Goal: Information Seeking & Learning: Learn about a topic

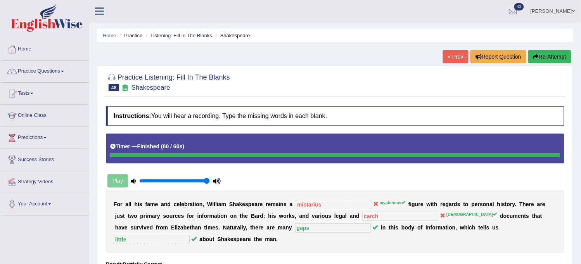
click at [450, 56] on link "« Prev" at bounding box center [456, 56] width 26 height 13
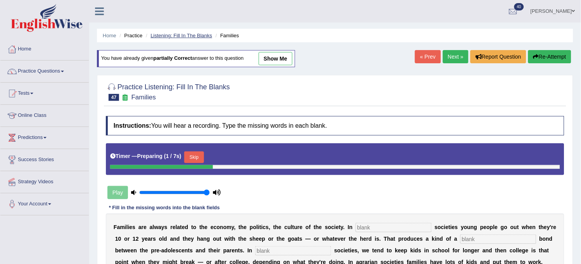
click at [194, 34] on link "Listening: Fill In The Blanks" at bounding box center [182, 36] width 62 height 6
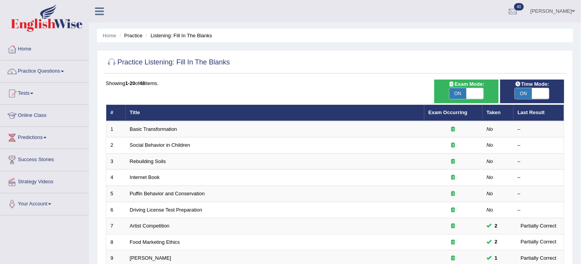
click at [459, 92] on span "ON" at bounding box center [458, 93] width 17 height 11
checkbox input "false"
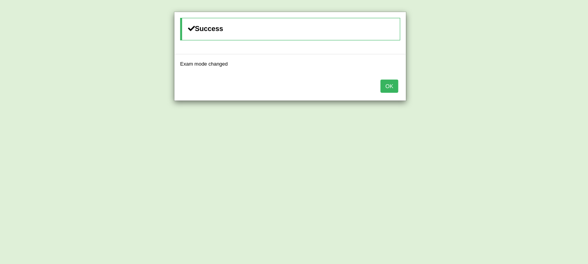
click at [396, 84] on button "OK" at bounding box center [390, 86] width 18 height 13
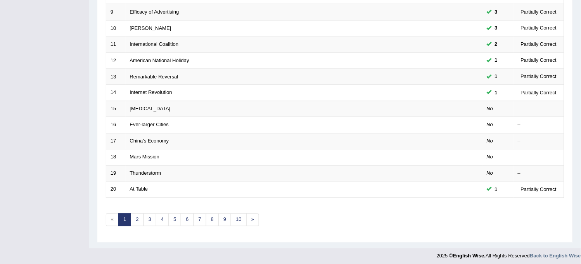
scroll to position [250, 0]
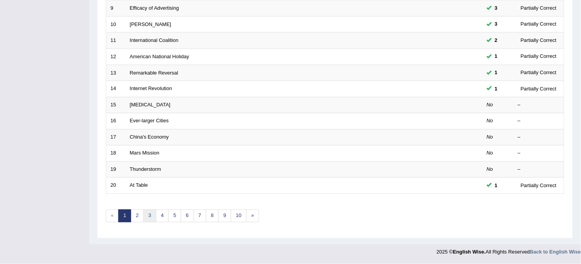
click at [153, 222] on link "3" at bounding box center [150, 215] width 13 height 13
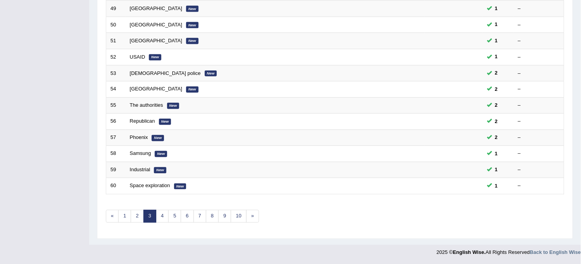
scroll to position [250, 0]
click at [188, 215] on link "6" at bounding box center [187, 215] width 13 height 13
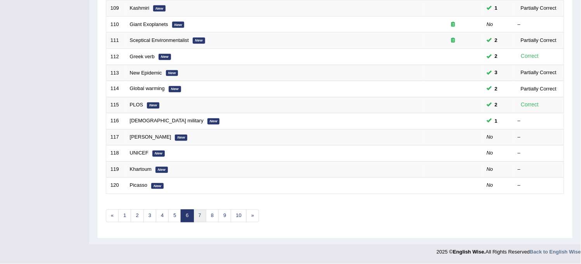
click at [205, 216] on link "7" at bounding box center [200, 215] width 13 height 13
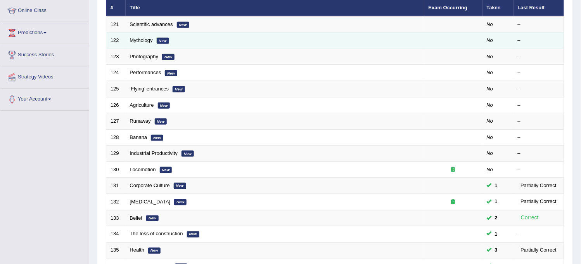
scroll to position [250, 0]
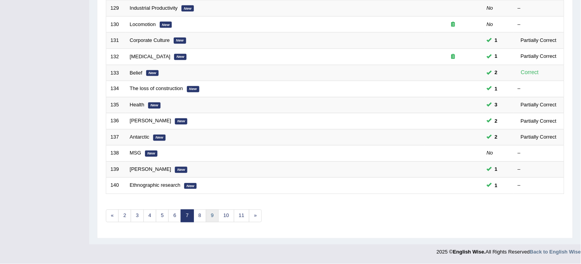
click at [216, 216] on link "9" at bounding box center [212, 215] width 13 height 13
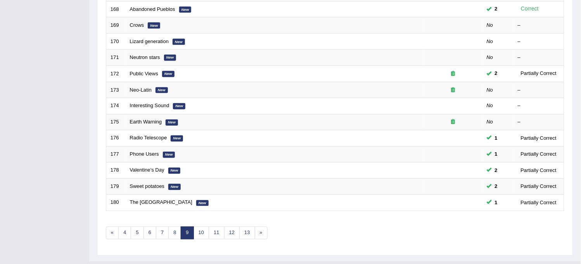
scroll to position [250, 0]
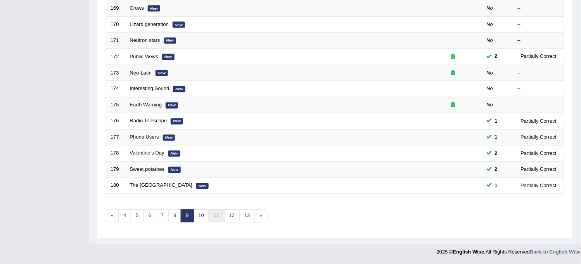
click at [220, 216] on link "11" at bounding box center [217, 215] width 16 height 13
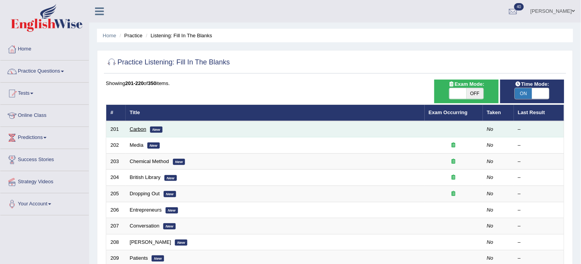
click at [138, 128] on link "Carbon" at bounding box center [138, 129] width 17 height 6
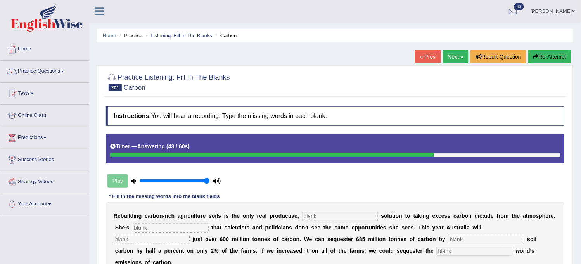
click at [558, 57] on button "Re-Attempt" at bounding box center [549, 56] width 43 height 13
click at [557, 55] on button "Re-Attempt" at bounding box center [549, 56] width 43 height 13
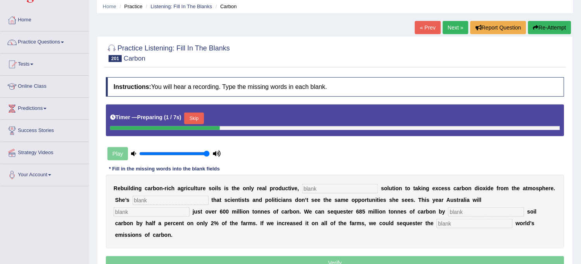
scroll to position [43, 0]
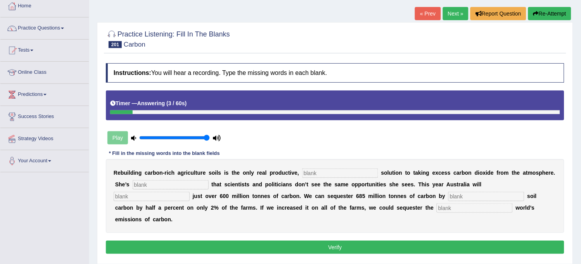
click at [437, 205] on input "text" at bounding box center [475, 207] width 76 height 9
type input "whole"
click at [495, 193] on input "text" at bounding box center [486, 196] width 76 height 9
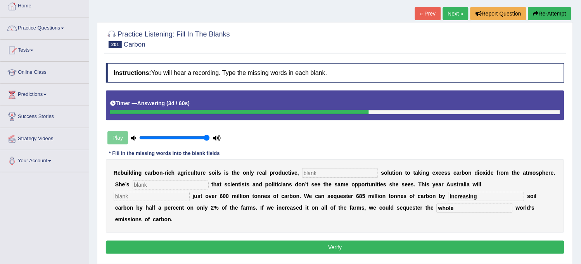
type input "increasing"
click at [173, 200] on input "text" at bounding box center [152, 196] width 76 height 9
click at [205, 184] on input "text" at bounding box center [171, 184] width 76 height 9
type input "fistrated"
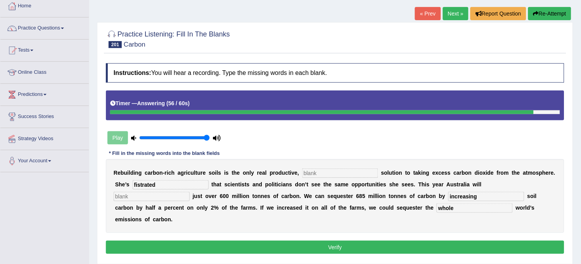
click at [323, 176] on input "text" at bounding box center [340, 172] width 76 height 9
type input "parma"
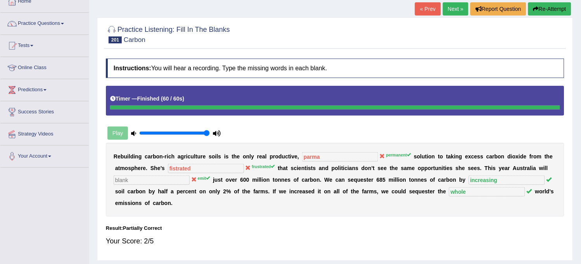
scroll to position [0, 0]
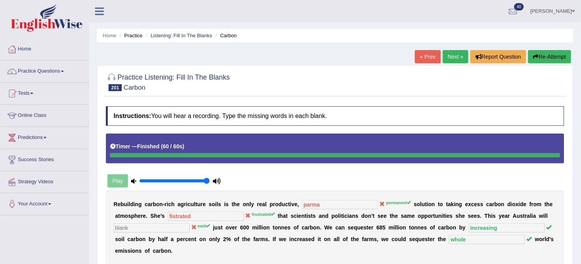
click at [545, 57] on button "Re-Attempt" at bounding box center [549, 56] width 43 height 13
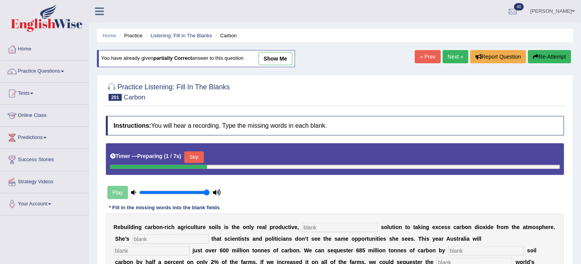
click at [332, 227] on input "text" at bounding box center [340, 227] width 76 height 9
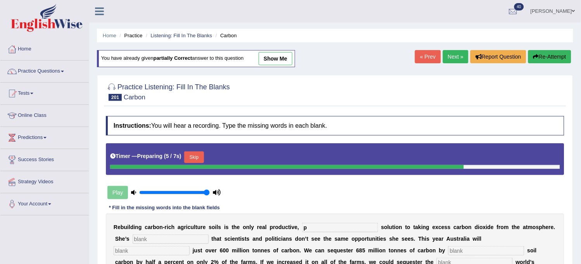
click at [288, 57] on link "show me" at bounding box center [276, 58] width 34 height 13
type input "parma"
type input "fistrated"
type input "increasing"
type input "whole"
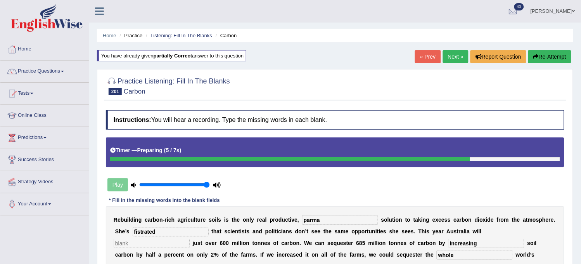
click at [534, 51] on button "Re-Attempt" at bounding box center [549, 56] width 43 height 13
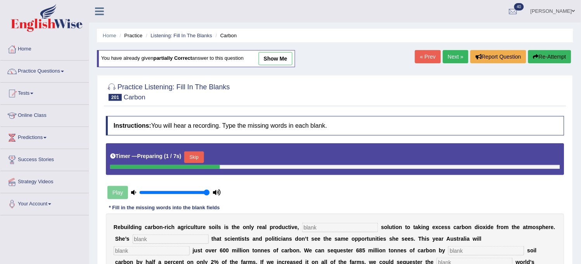
click at [346, 226] on input "text" at bounding box center [340, 227] width 76 height 9
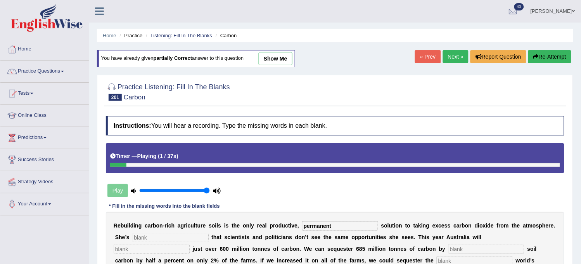
type input "permanent"
click at [155, 249] on input "text" at bounding box center [152, 248] width 76 height 9
type input "emit"
click at [455, 249] on input "text" at bounding box center [486, 248] width 76 height 9
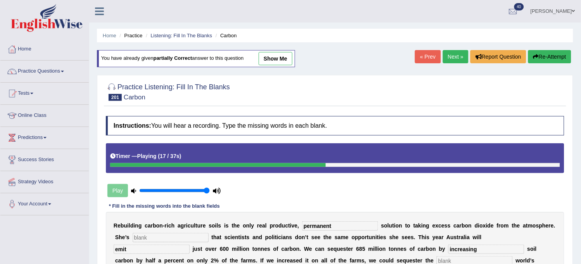
type input "increasing"
click at [440, 258] on input "text" at bounding box center [475, 260] width 76 height 9
type input "whole"
click at [180, 233] on input "text" at bounding box center [171, 237] width 76 height 9
type input "t"
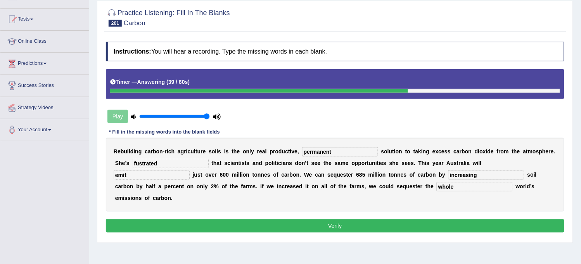
scroll to position [86, 0]
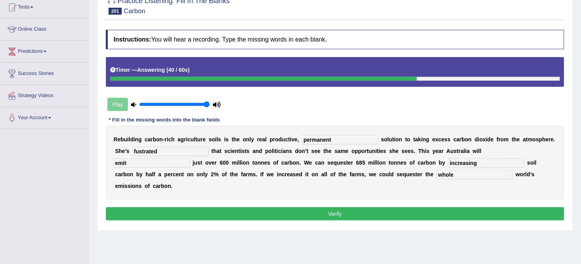
type input "fustrated"
click at [224, 215] on button "Verify" at bounding box center [335, 213] width 459 height 13
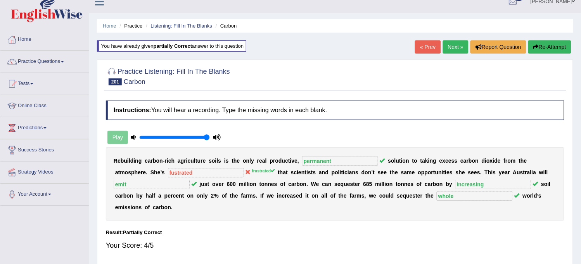
scroll to position [0, 0]
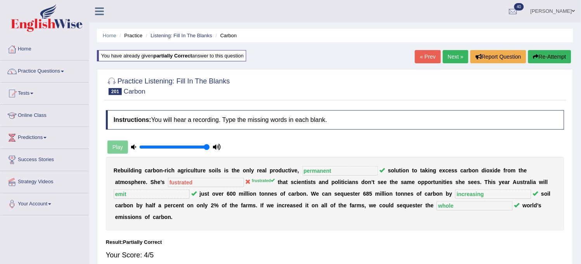
click at [454, 54] on link "Next »" at bounding box center [456, 56] width 26 height 13
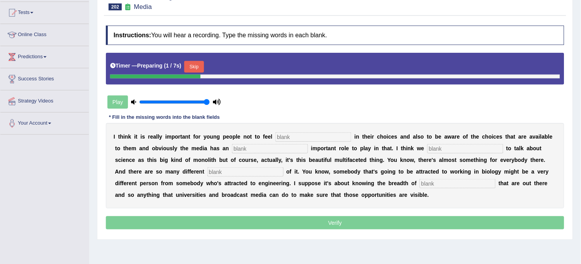
scroll to position [144, 0]
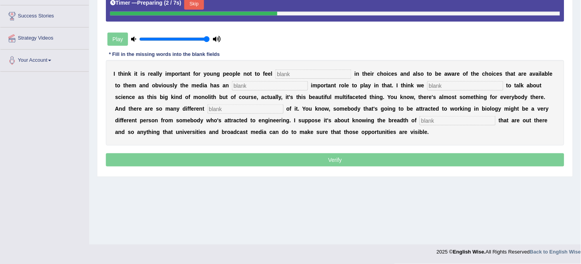
click at [315, 76] on input "text" at bounding box center [313, 73] width 76 height 9
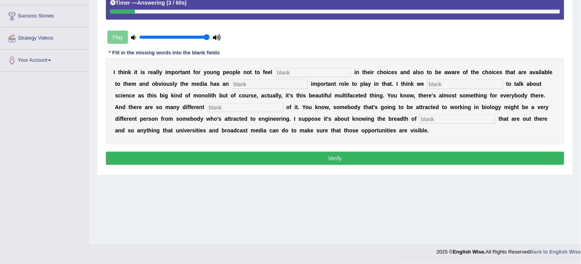
click at [431, 122] on input "text" at bounding box center [458, 118] width 76 height 9
type input "opportunities"
click at [259, 106] on input "text" at bounding box center [246, 107] width 76 height 9
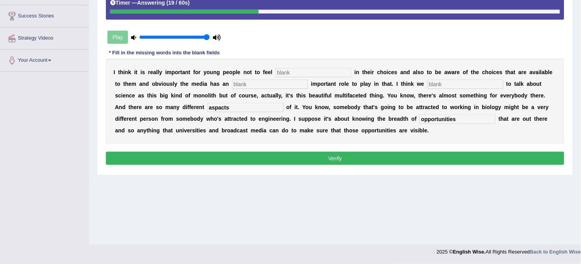
type input "aspacts"
click at [456, 83] on input "text" at bounding box center [466, 84] width 76 height 9
click at [299, 83] on input "text" at bounding box center [270, 84] width 76 height 9
type input "increadable"
click at [309, 68] on input "text" at bounding box center [313, 72] width 76 height 9
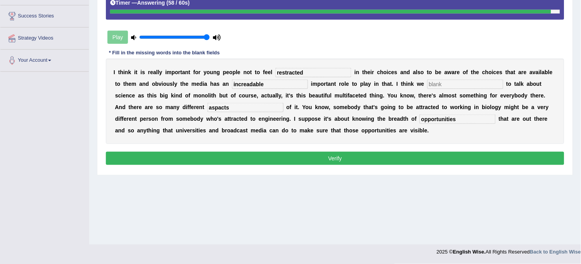
click at [293, 70] on input "restracted" at bounding box center [313, 72] width 76 height 9
type input "restrcted"
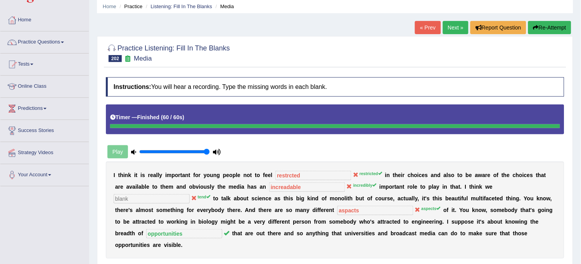
scroll to position [14, 0]
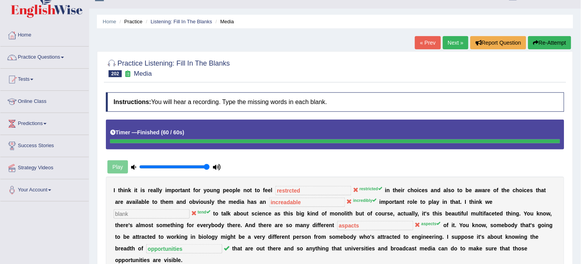
click at [552, 43] on button "Re-Attempt" at bounding box center [549, 42] width 43 height 13
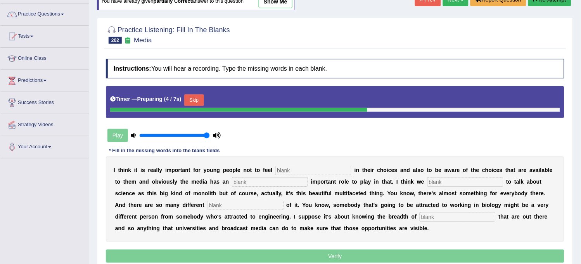
scroll to position [144, 0]
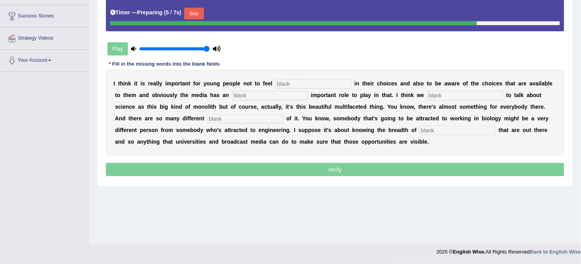
click at [321, 86] on input "text" at bounding box center [313, 83] width 76 height 9
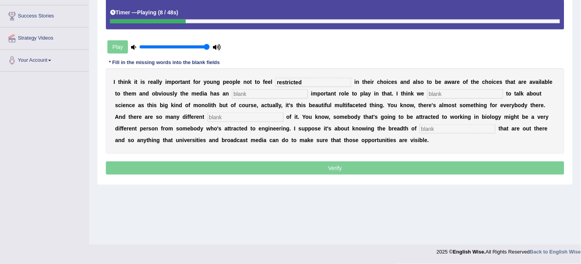
type input "restricted"
click at [294, 98] on input "text" at bounding box center [270, 93] width 76 height 9
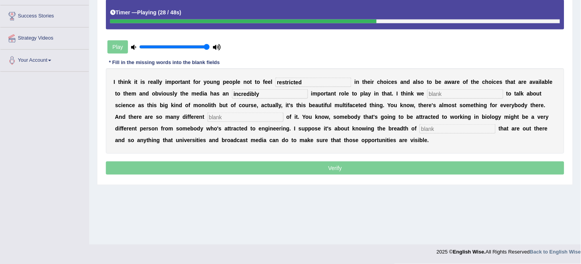
type input "incredibly"
click at [481, 95] on input "text" at bounding box center [466, 93] width 76 height 9
type input "tend"
click at [269, 114] on input "text" at bounding box center [246, 117] width 76 height 9
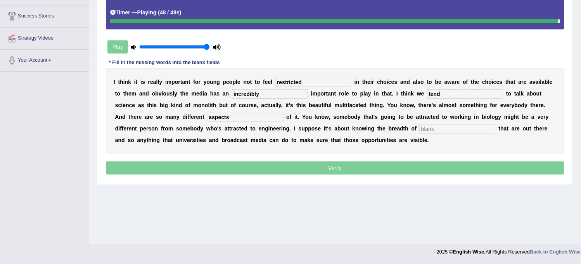
type input "aspects"
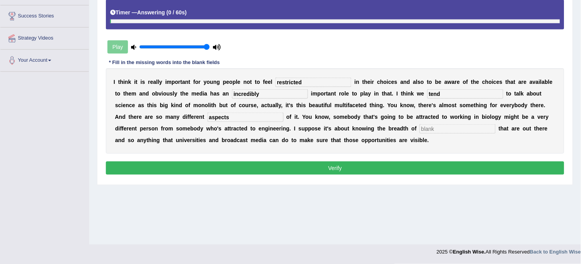
click at [440, 130] on input "text" at bounding box center [458, 128] width 76 height 9
type input "p"
type input "opportunities"
click at [429, 166] on button "Verify" at bounding box center [335, 167] width 459 height 13
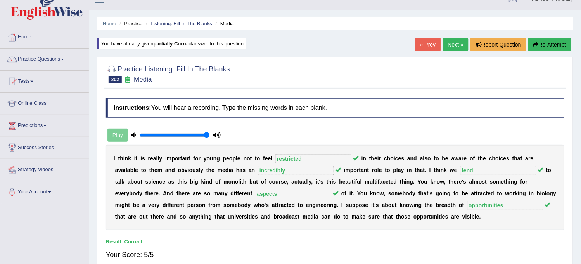
scroll to position [0, 0]
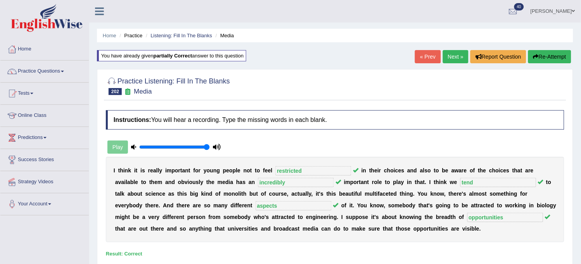
click at [451, 57] on link "Next »" at bounding box center [456, 56] width 26 height 13
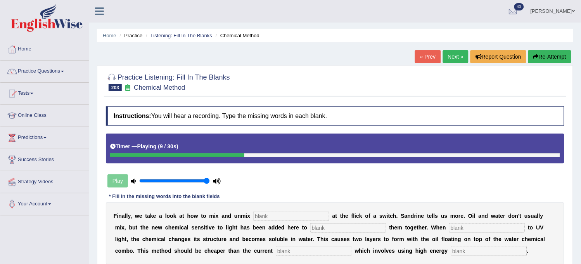
click at [552, 55] on button "Re-Attempt" at bounding box center [549, 56] width 43 height 13
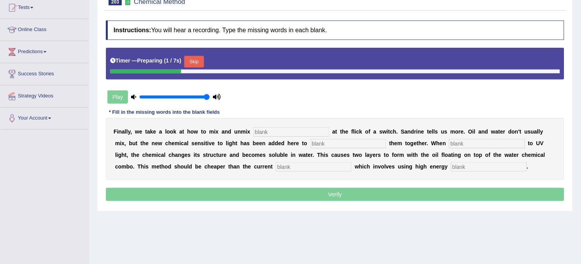
scroll to position [86, 0]
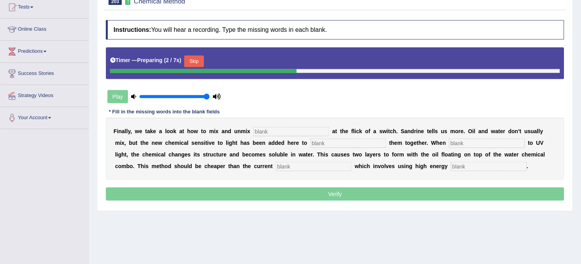
click at [197, 59] on button "Skip" at bounding box center [193, 61] width 19 height 12
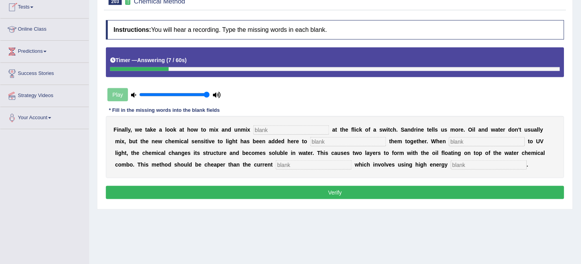
click at [292, 126] on input "text" at bounding box center [291, 129] width 76 height 9
type input "liquids"
click at [340, 142] on input "text" at bounding box center [348, 141] width 76 height 9
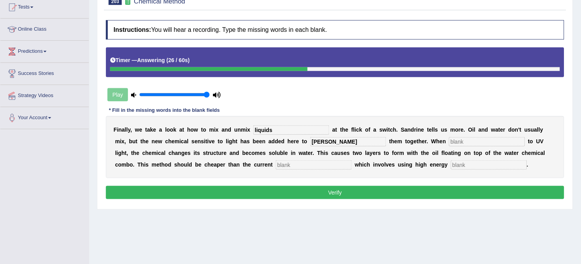
type input "bland"
click at [466, 141] on input "text" at bounding box center [487, 141] width 76 height 9
click at [451, 161] on input "text" at bounding box center [489, 164] width 76 height 9
type input "centerfix"
click at [276, 166] on input "text" at bounding box center [314, 164] width 76 height 9
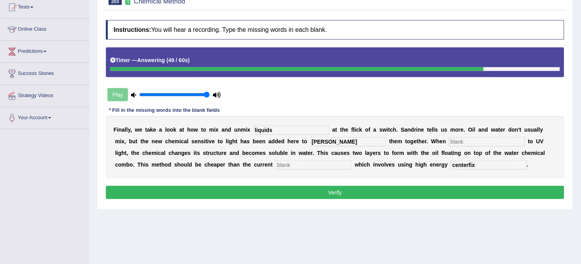
click at [259, 187] on button "Verify" at bounding box center [335, 192] width 459 height 13
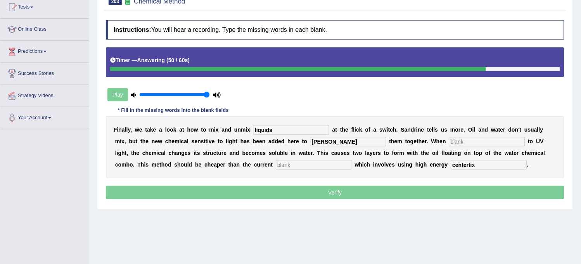
click at [259, 187] on p "Verify" at bounding box center [335, 192] width 459 height 13
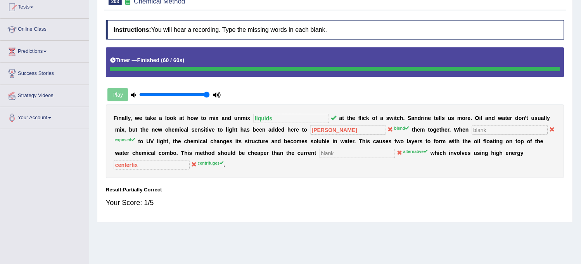
scroll to position [0, 0]
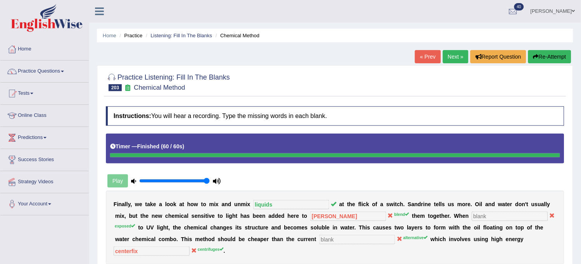
click at [460, 57] on link "Next »" at bounding box center [456, 56] width 26 height 13
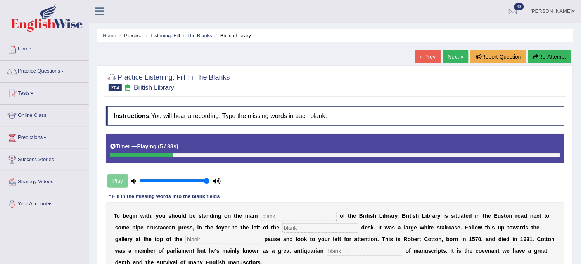
click at [550, 58] on button "Re-Attempt" at bounding box center [549, 56] width 43 height 13
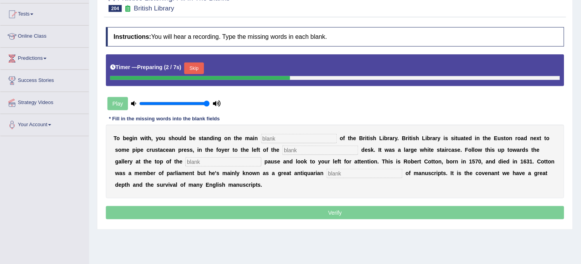
scroll to position [86, 0]
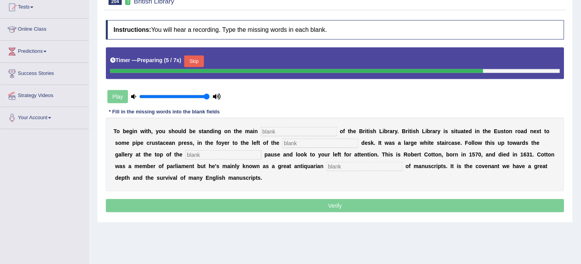
click at [303, 134] on input "text" at bounding box center [299, 131] width 76 height 9
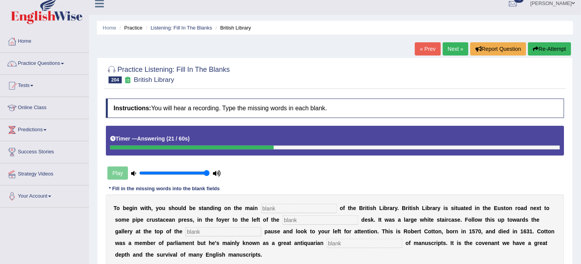
scroll to position [0, 0]
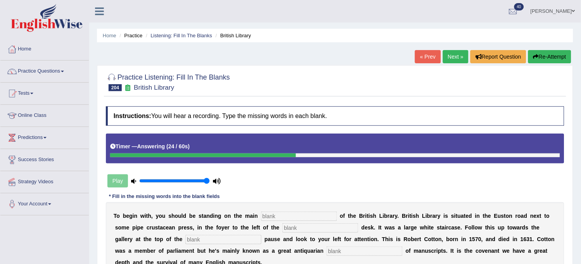
click at [533, 59] on icon "button" at bounding box center [535, 56] width 5 height 5
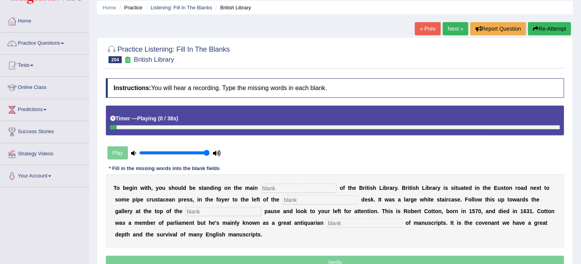
scroll to position [86, 0]
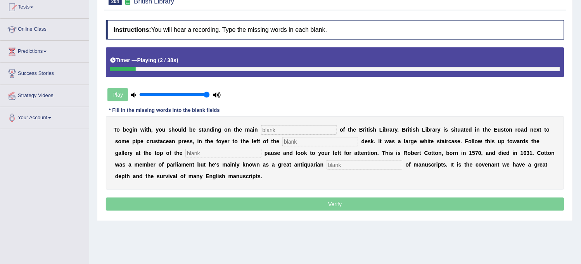
click at [349, 162] on input "text" at bounding box center [365, 164] width 76 height 9
type input "collector"
click at [241, 153] on input "text" at bounding box center [223, 153] width 76 height 9
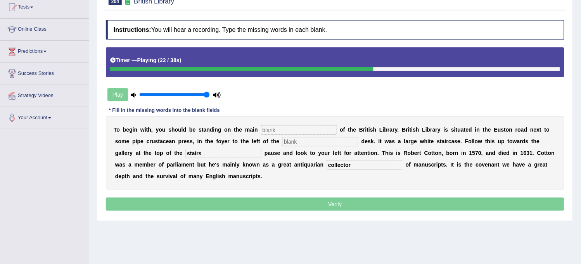
type input "stairs"
click at [320, 141] on input "text" at bounding box center [320, 141] width 76 height 9
type input "information"
click at [307, 129] on input "text" at bounding box center [299, 129] width 76 height 9
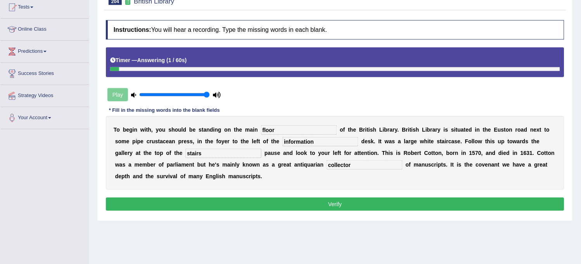
type input "floor"
click at [303, 209] on button "Verify" at bounding box center [335, 203] width 459 height 13
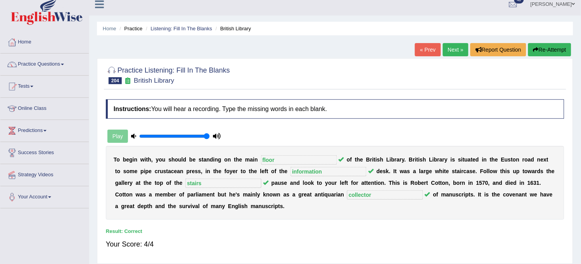
scroll to position [0, 0]
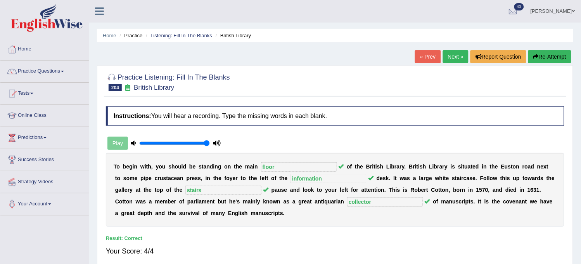
click at [449, 57] on link "Next »" at bounding box center [456, 56] width 26 height 13
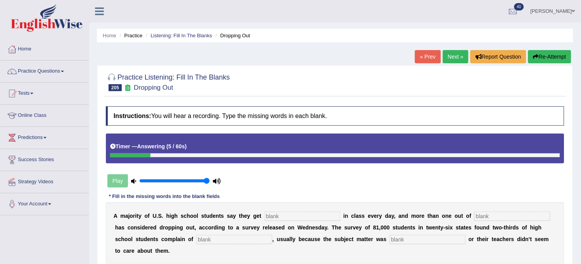
click at [552, 56] on button "Re-Attempt" at bounding box center [549, 56] width 43 height 13
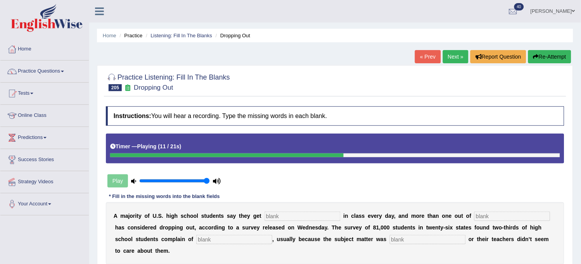
click at [552, 56] on button "Re-Attempt" at bounding box center [549, 56] width 43 height 13
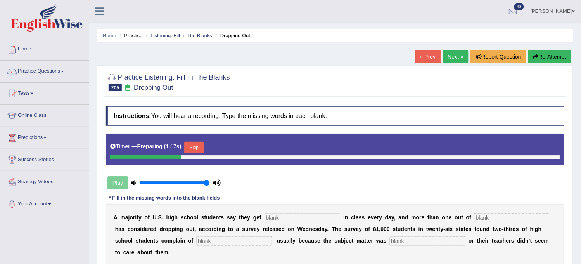
click at [192, 148] on button "Skip" at bounding box center [193, 148] width 19 height 12
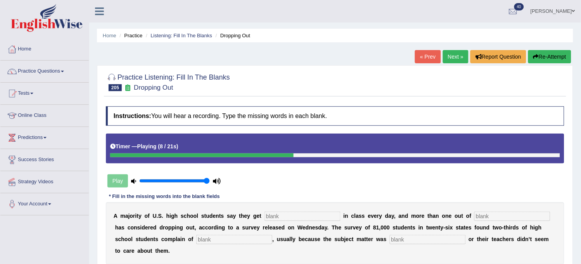
click at [497, 212] on input "text" at bounding box center [512, 215] width 76 height 9
click at [497, 212] on input "five" at bounding box center [512, 215] width 76 height 9
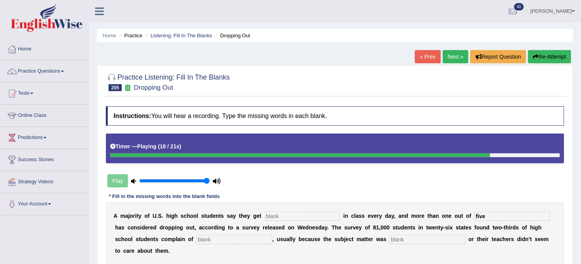
type input "five"
click at [412, 239] on input "text" at bounding box center [428, 239] width 76 height 9
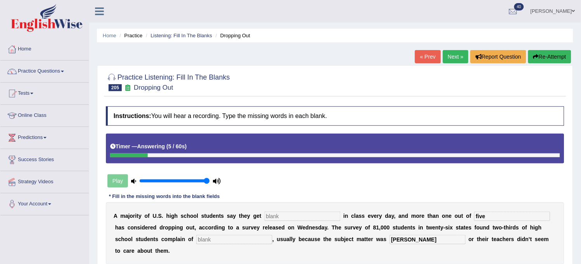
type input "[PERSON_NAME]"
click at [224, 243] on input "text" at bounding box center [234, 239] width 76 height 9
click at [306, 217] on input "text" at bounding box center [303, 215] width 76 height 9
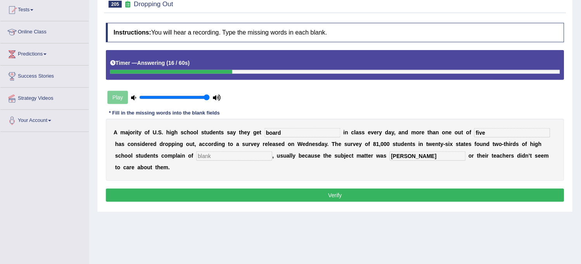
scroll to position [86, 0]
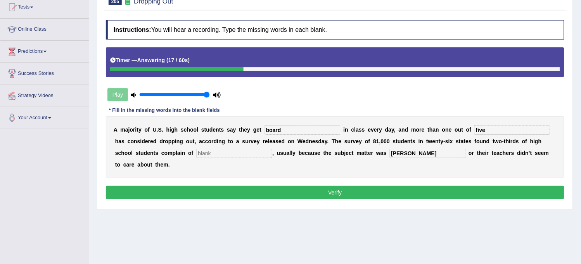
type input "board"
click at [260, 154] on input "text" at bounding box center [234, 153] width 76 height 9
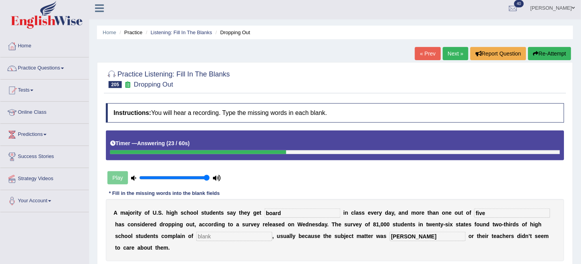
scroll to position [0, 0]
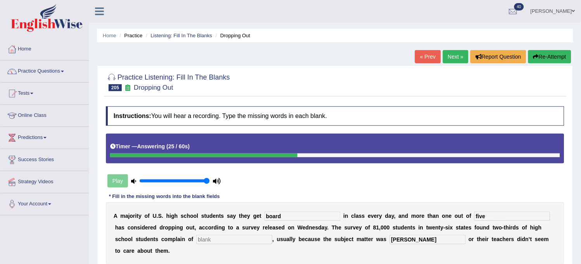
click at [557, 60] on button "Re-Attempt" at bounding box center [549, 56] width 43 height 13
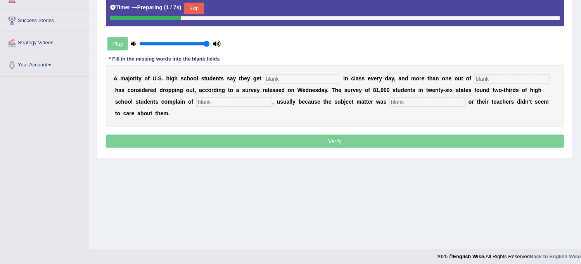
click at [196, 13] on button "Skip" at bounding box center [193, 9] width 19 height 12
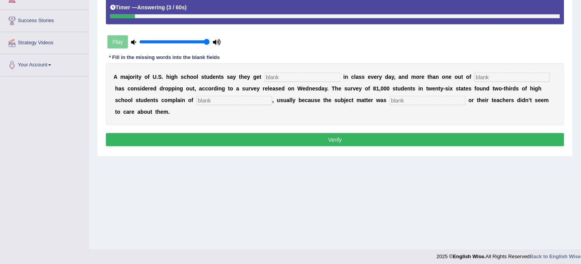
click at [234, 99] on input "text" at bounding box center [234, 100] width 76 height 9
type input "[PERSON_NAME]"
click at [398, 99] on input "text" at bounding box center [428, 100] width 76 height 9
type input "relavent"
click at [493, 78] on input "text" at bounding box center [512, 77] width 76 height 9
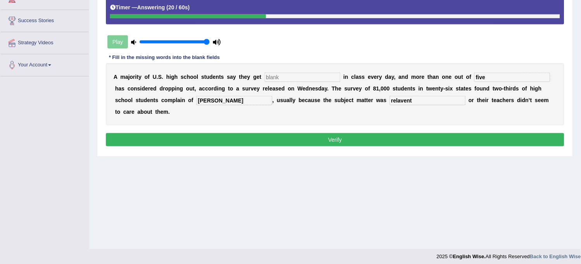
type input "five"
click at [305, 73] on input "text" at bounding box center [303, 77] width 76 height 9
type input "board"
click at [416, 99] on input "relavent" at bounding box center [428, 100] width 76 height 9
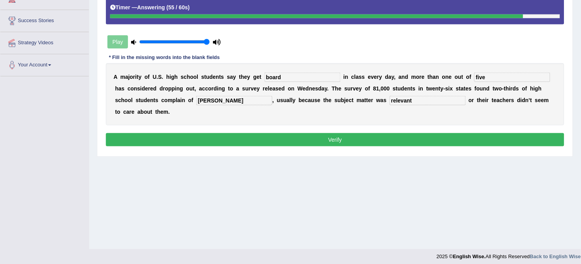
type input "relevant"
click at [351, 138] on button "Verify" at bounding box center [335, 139] width 459 height 13
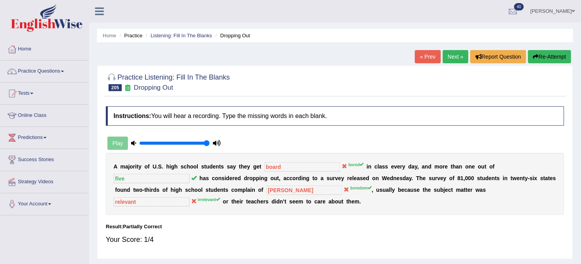
click at [452, 55] on link "Next »" at bounding box center [456, 56] width 26 height 13
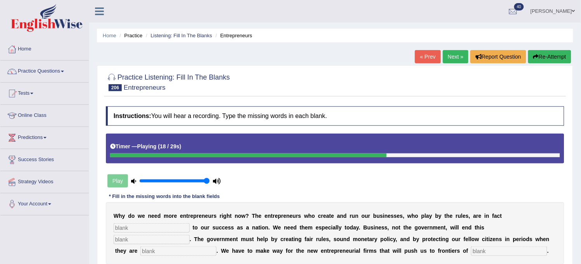
click at [552, 52] on button "Re-Attempt" at bounding box center [549, 56] width 43 height 13
click at [562, 57] on button "Re-Attempt" at bounding box center [549, 56] width 43 height 13
click at [178, 225] on input "text" at bounding box center [152, 227] width 76 height 9
type input "enterprises"
click at [176, 239] on input "text" at bounding box center [152, 239] width 76 height 9
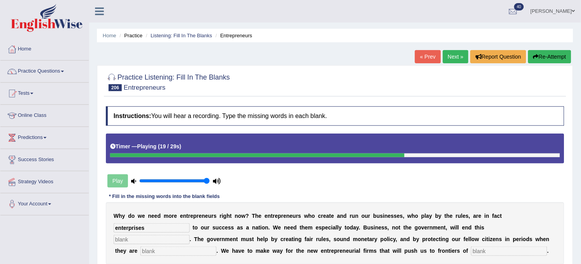
click at [172, 252] on input "text" at bounding box center [178, 250] width 76 height 9
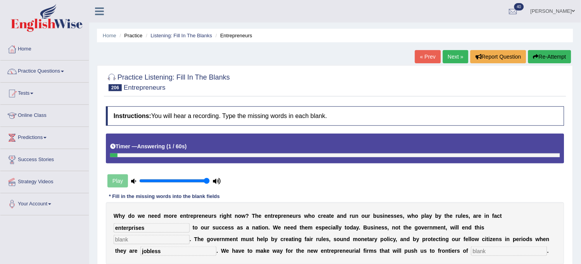
type input "jobless"
click at [477, 248] on input "text" at bounding box center [509, 250] width 76 height 9
click at [474, 250] on input "inovation" at bounding box center [509, 250] width 76 height 9
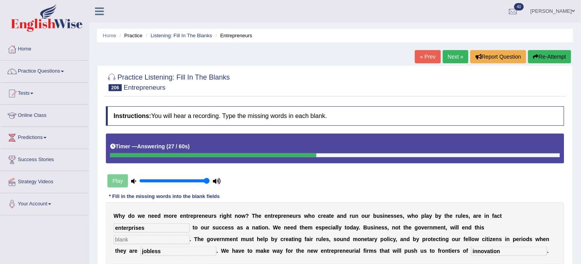
type input "innovation"
click at [172, 239] on input "text" at bounding box center [152, 239] width 76 height 9
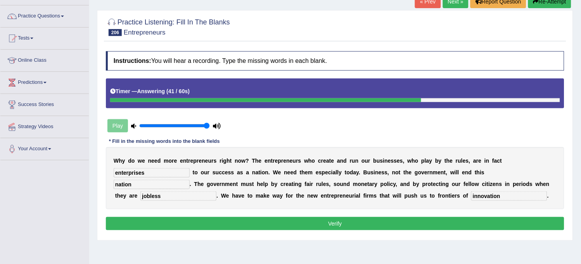
scroll to position [129, 0]
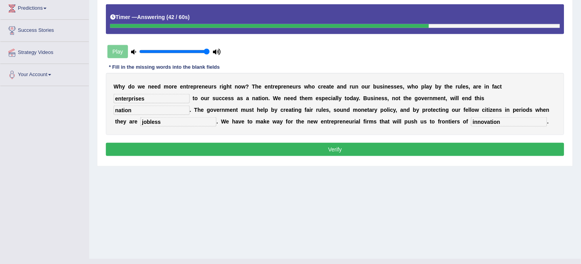
type input "nation"
click at [228, 153] on button "Verify" at bounding box center [335, 149] width 459 height 13
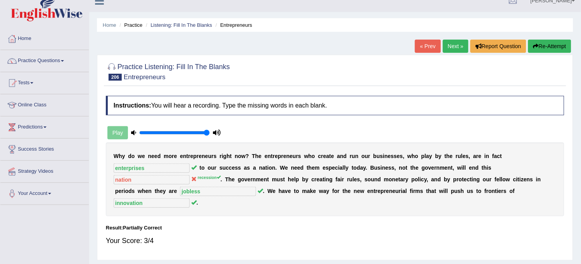
scroll to position [0, 0]
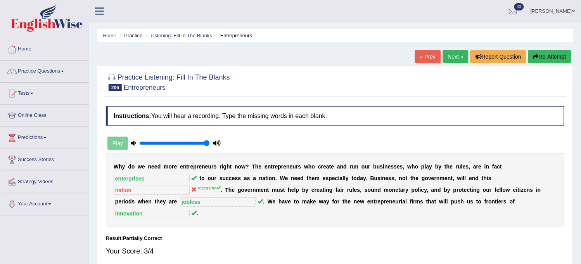
click at [443, 59] on link "Next »" at bounding box center [456, 56] width 26 height 13
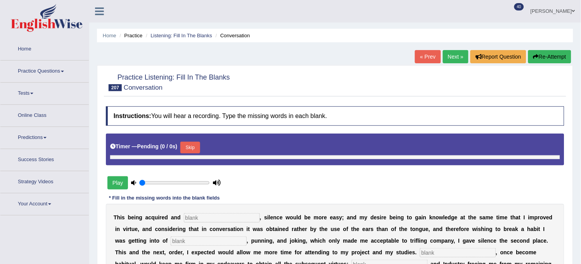
type input "1"
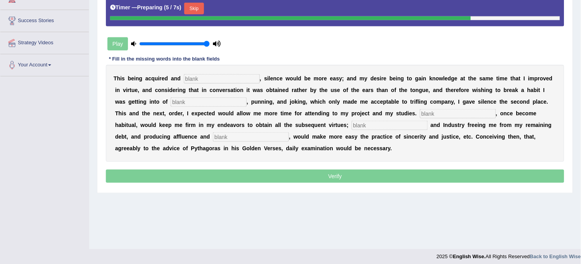
scroll to position [144, 0]
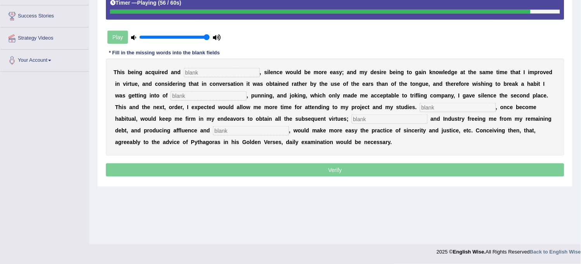
click at [240, 127] on input "text" at bounding box center [251, 130] width 76 height 9
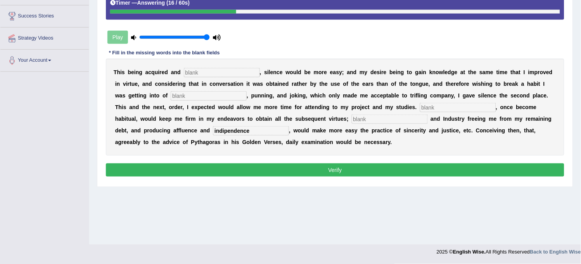
click at [223, 130] on input "indipendence" at bounding box center [251, 130] width 76 height 9
type input "independence"
click at [388, 119] on input "text" at bounding box center [390, 118] width 76 height 9
type input "for"
click at [440, 104] on input "text" at bounding box center [458, 107] width 76 height 9
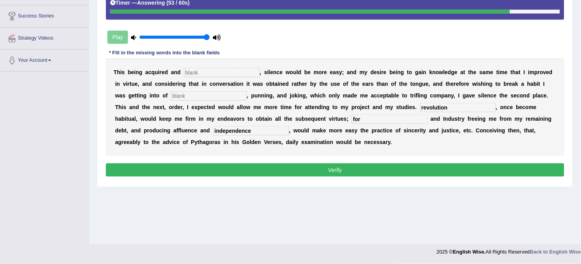
type input "revolution"
click at [241, 98] on input "text" at bounding box center [209, 95] width 76 height 9
type input "provsaling"
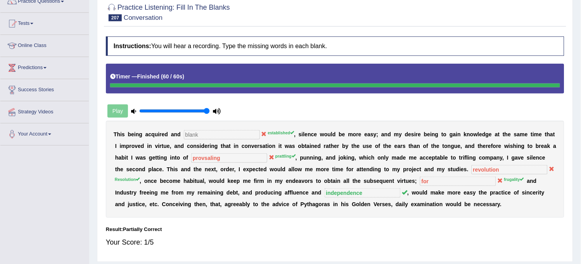
scroll to position [57, 0]
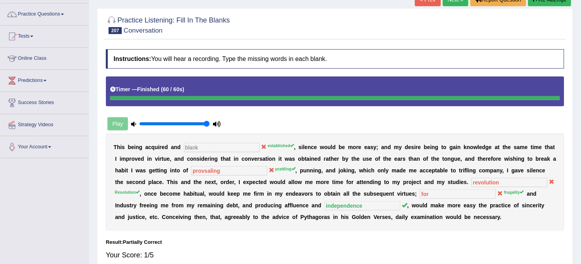
click at [550, 4] on button "Re-Attempt" at bounding box center [549, -1] width 43 height 13
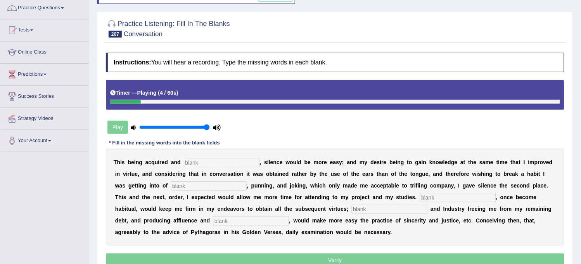
click at [256, 160] on input "text" at bounding box center [222, 162] width 76 height 9
type input "established"
click at [216, 187] on input "text" at bounding box center [209, 185] width 76 height 9
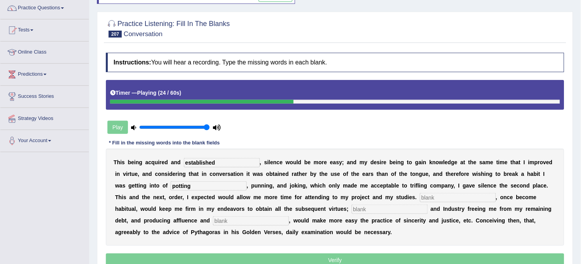
click at [178, 185] on input "potting" at bounding box center [209, 185] width 76 height 9
type input "patting"
click at [462, 196] on input "text" at bounding box center [458, 197] width 76 height 9
type input "s"
type input "resolution"
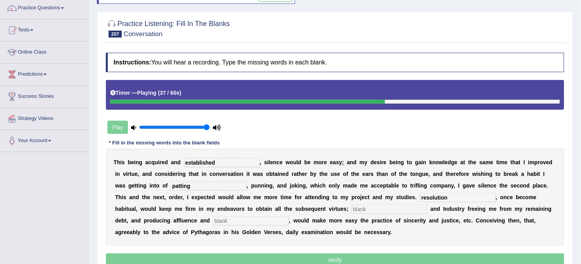
click at [389, 211] on input "text" at bounding box center [390, 208] width 76 height 9
type input "foregality"
click at [234, 224] on input "text" at bounding box center [251, 220] width 76 height 9
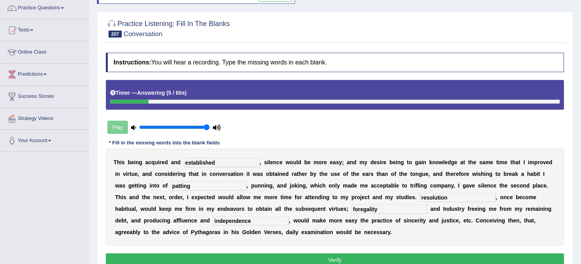
type input "independence"
click at [270, 257] on button "Verify" at bounding box center [335, 259] width 459 height 13
